Goal: Obtain resource: Download file/media

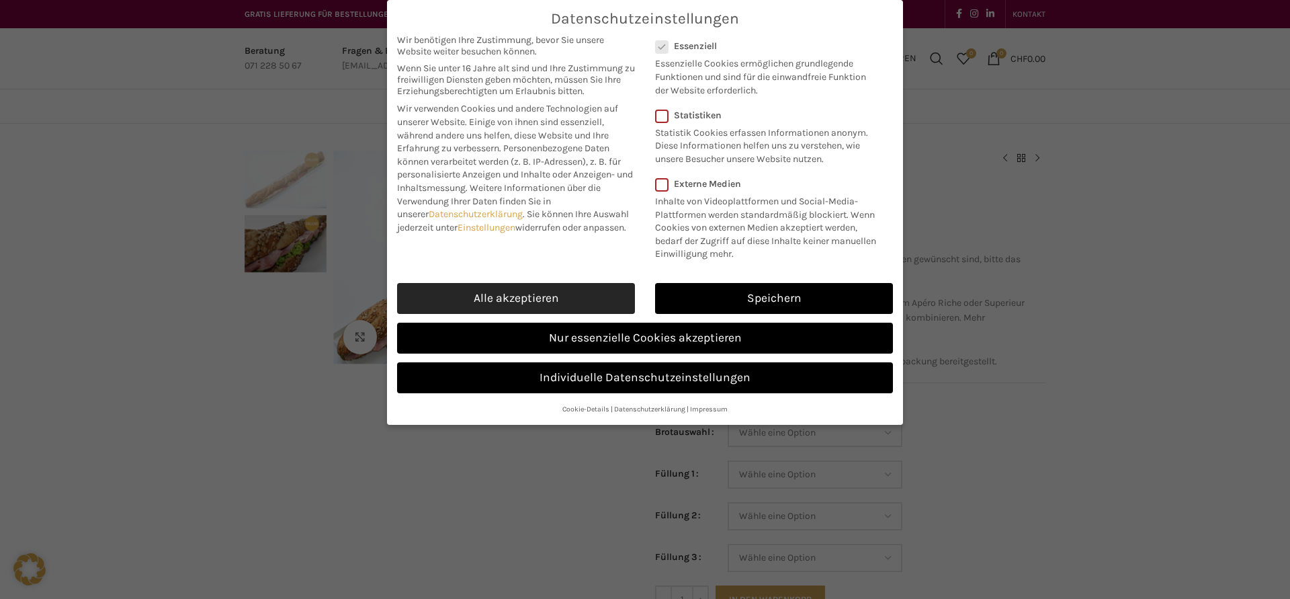
click at [536, 294] on link "Alle akzeptieren" at bounding box center [516, 298] width 238 height 31
checkbox input "true"
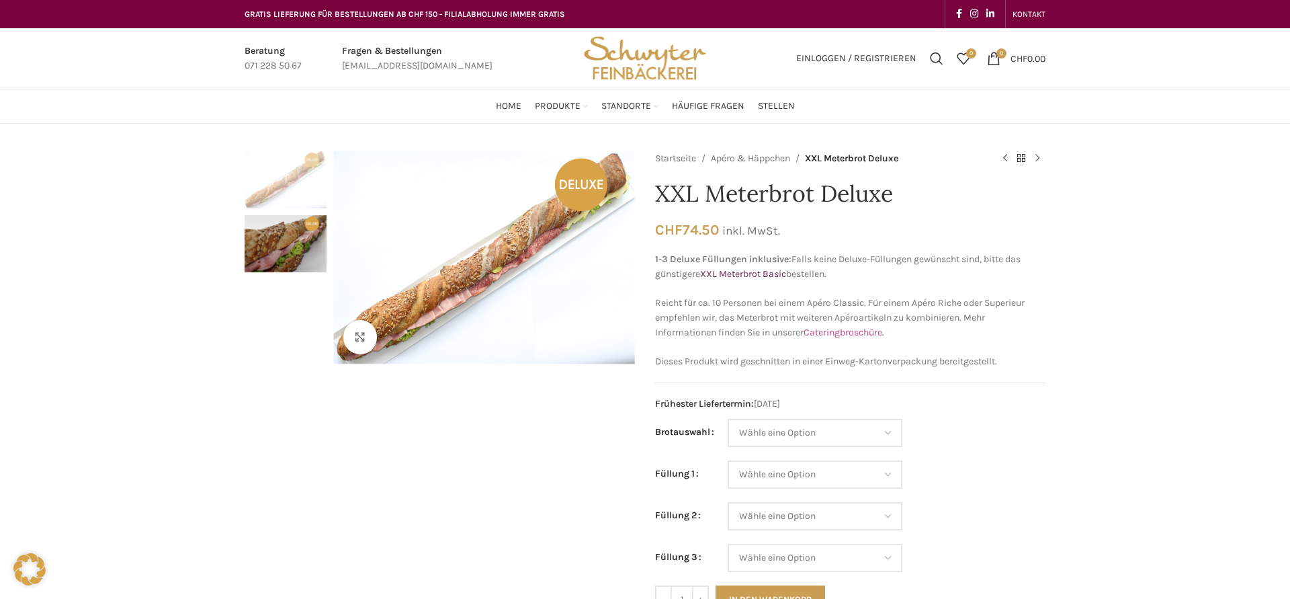
click at [860, 334] on link "Cateringbroschüre" at bounding box center [843, 332] width 79 height 11
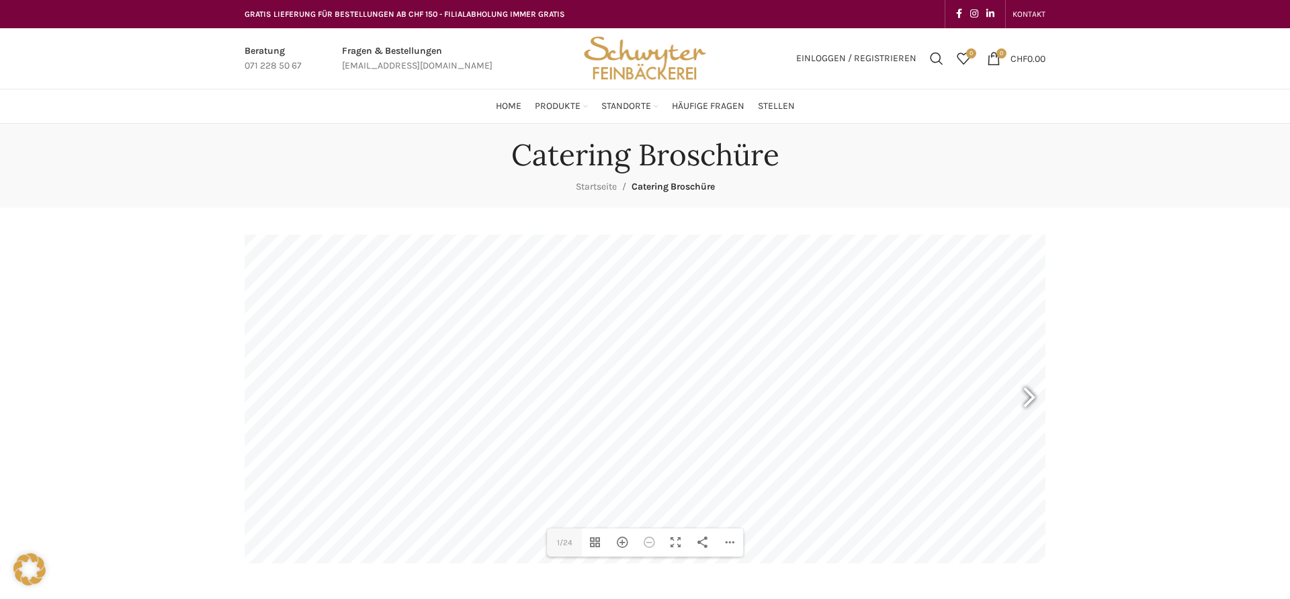
click at [1031, 395] on div at bounding box center [1023, 399] width 31 height 50
click at [1028, 395] on div at bounding box center [1023, 399] width 31 height 50
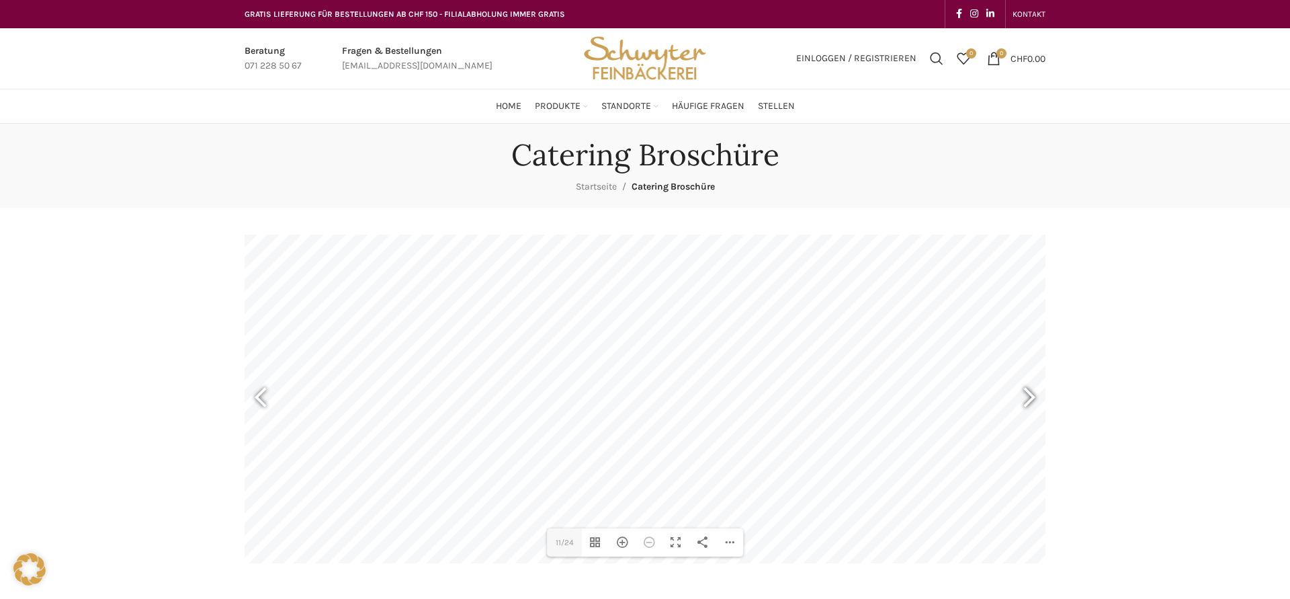
click at [1028, 395] on div at bounding box center [1023, 399] width 31 height 50
click at [1029, 394] on div at bounding box center [1023, 399] width 31 height 50
click at [267, 398] on div at bounding box center [266, 399] width 31 height 50
click at [1034, 397] on div at bounding box center [1023, 399] width 31 height 50
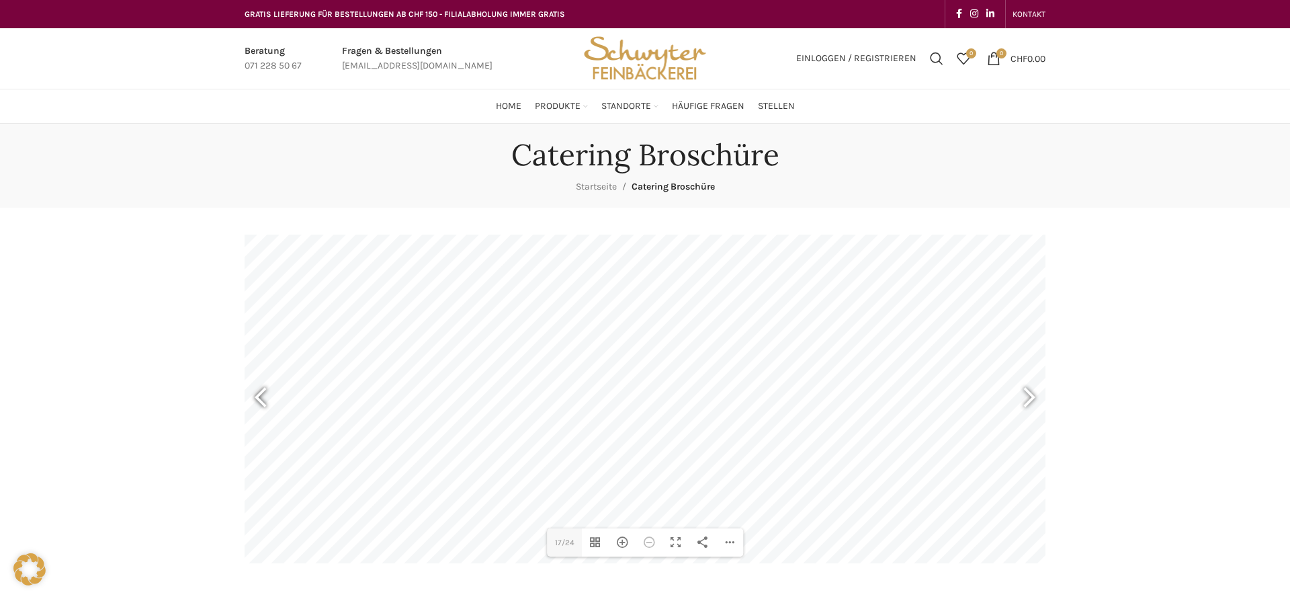
click at [259, 398] on div at bounding box center [266, 399] width 31 height 50
type input "15"
